Goal: Obtain resource: Download file/media

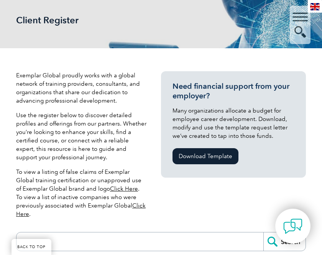
scroll to position [121, 0]
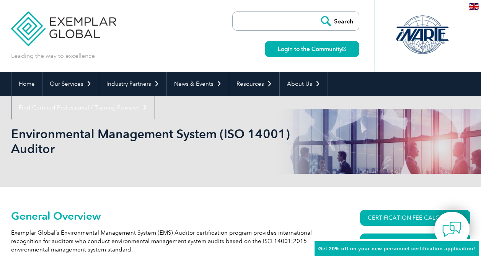
scroll to position [60, 0]
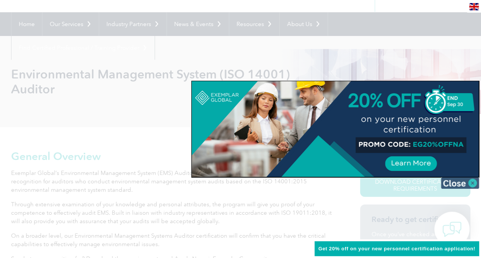
click at [469, 182] on img at bounding box center [460, 182] width 38 height 11
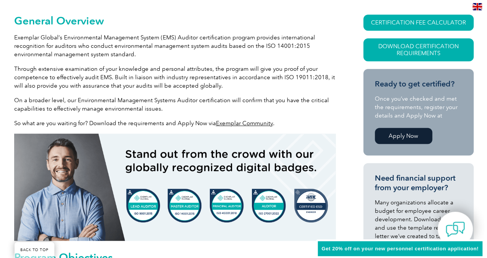
scroll to position [145, 0]
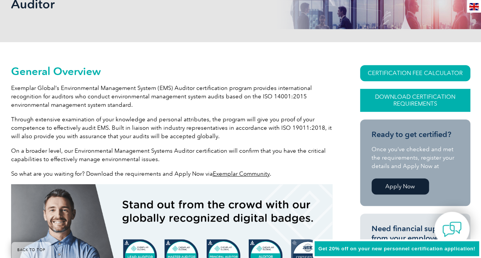
click at [414, 99] on link "Download Certification Requirements" at bounding box center [415, 100] width 110 height 23
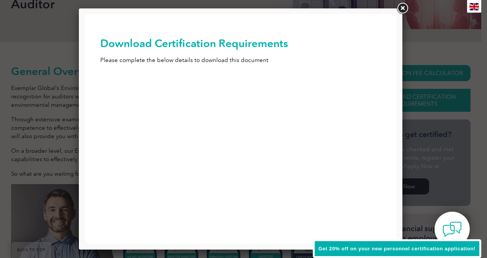
scroll to position [0, 0]
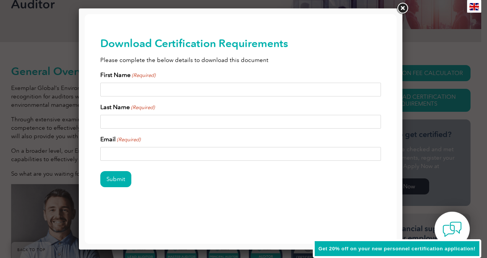
click at [170, 90] on input "First Name (Required)" at bounding box center [240, 90] width 281 height 14
type input "Alex"
type input "Buchanan"
type input "alex.buchanan@strategium.com.au"
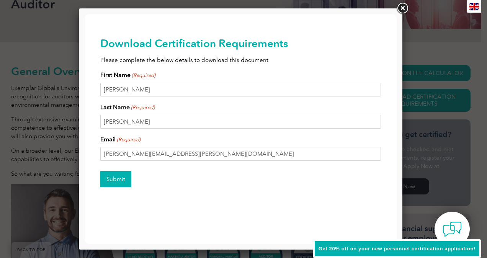
click at [118, 179] on input "Submit" at bounding box center [115, 179] width 31 height 16
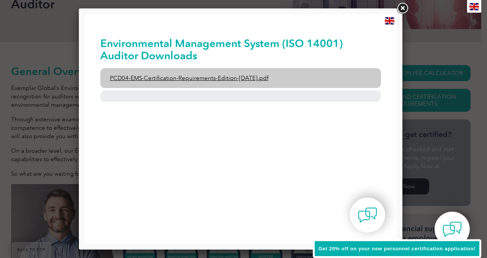
click at [216, 77] on link "PCD04-EMS-Certification-Requirements-Edition-2-April-2022.pdf" at bounding box center [240, 78] width 281 height 20
